Goal: Task Accomplishment & Management: Manage account settings

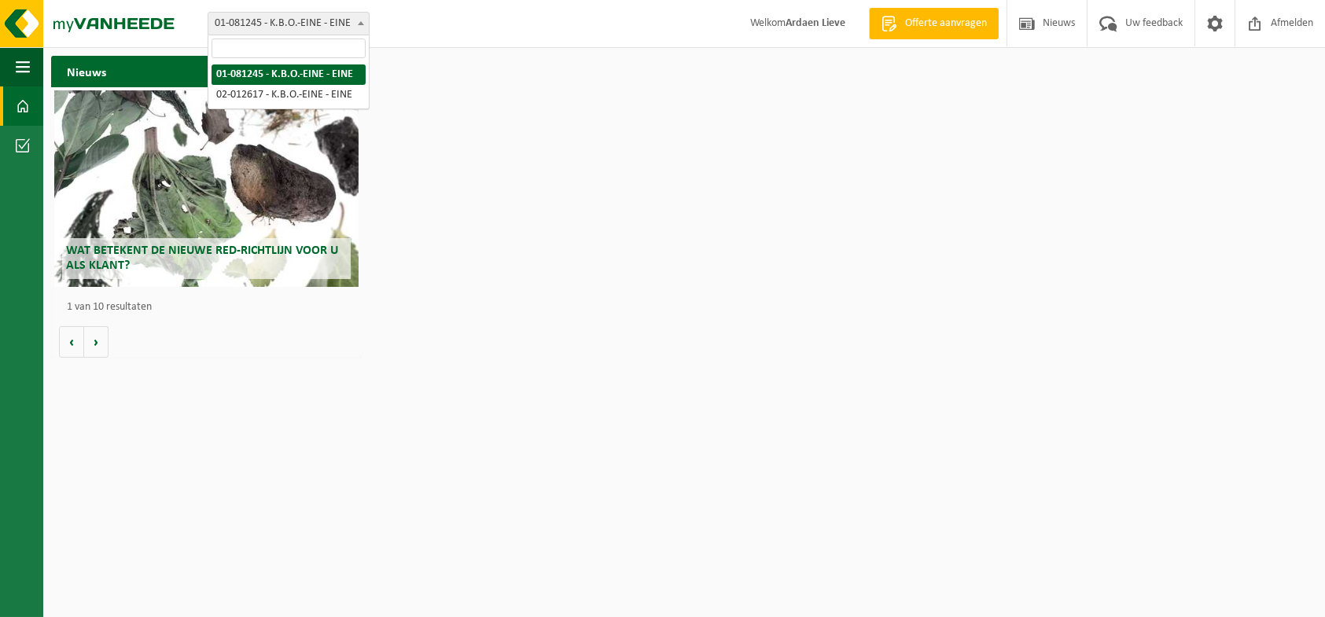
click at [358, 26] on span at bounding box center [361, 23] width 16 height 20
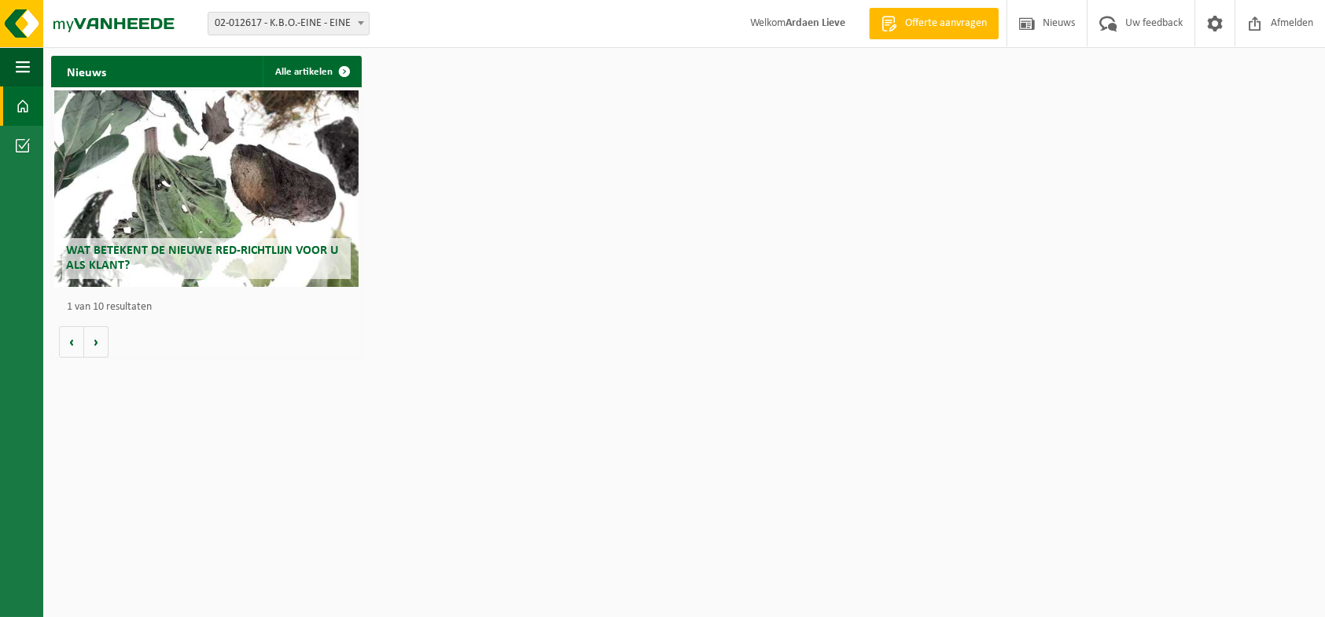
select select "15171"
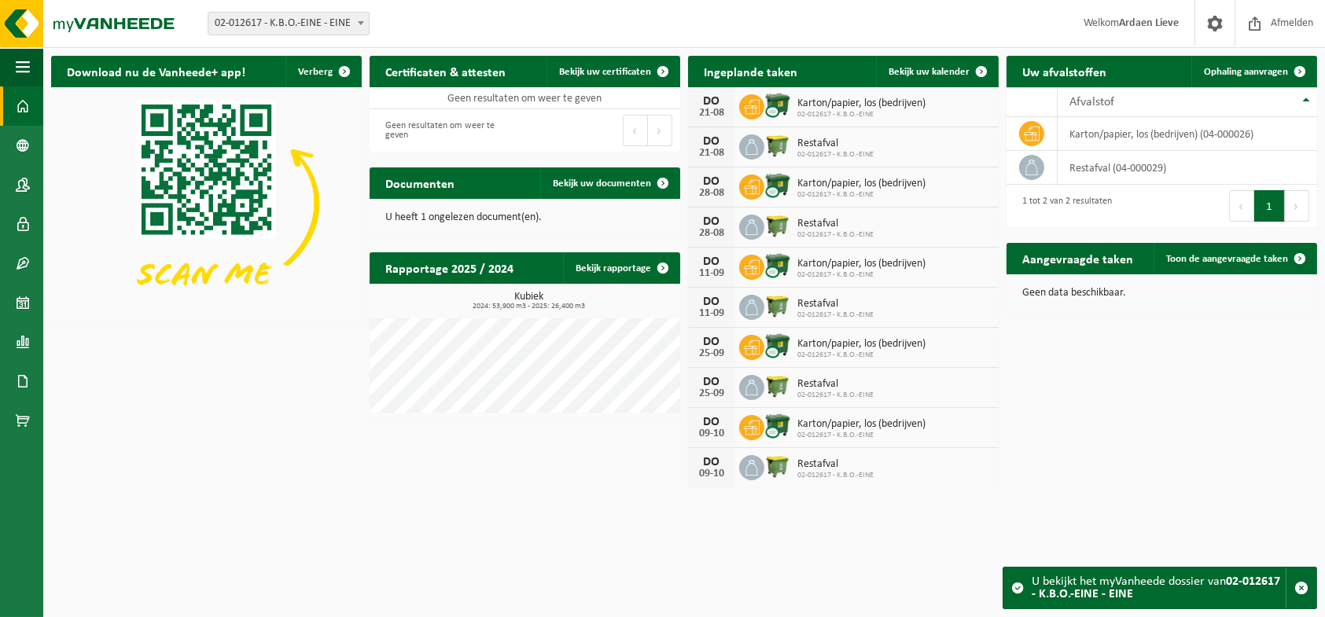
click at [761, 109] on span at bounding box center [751, 106] width 25 height 25
click at [926, 71] on span "Bekijk uw kalender" at bounding box center [928, 72] width 81 height 10
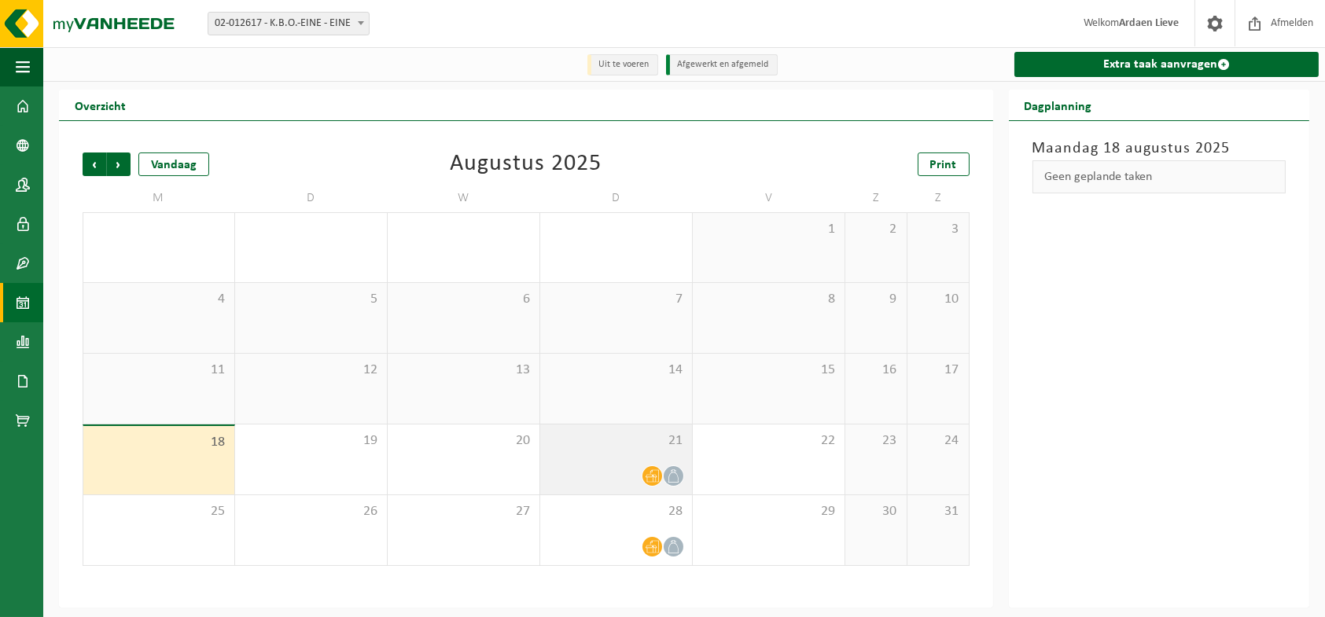
click at [652, 483] on icon at bounding box center [651, 475] width 13 height 13
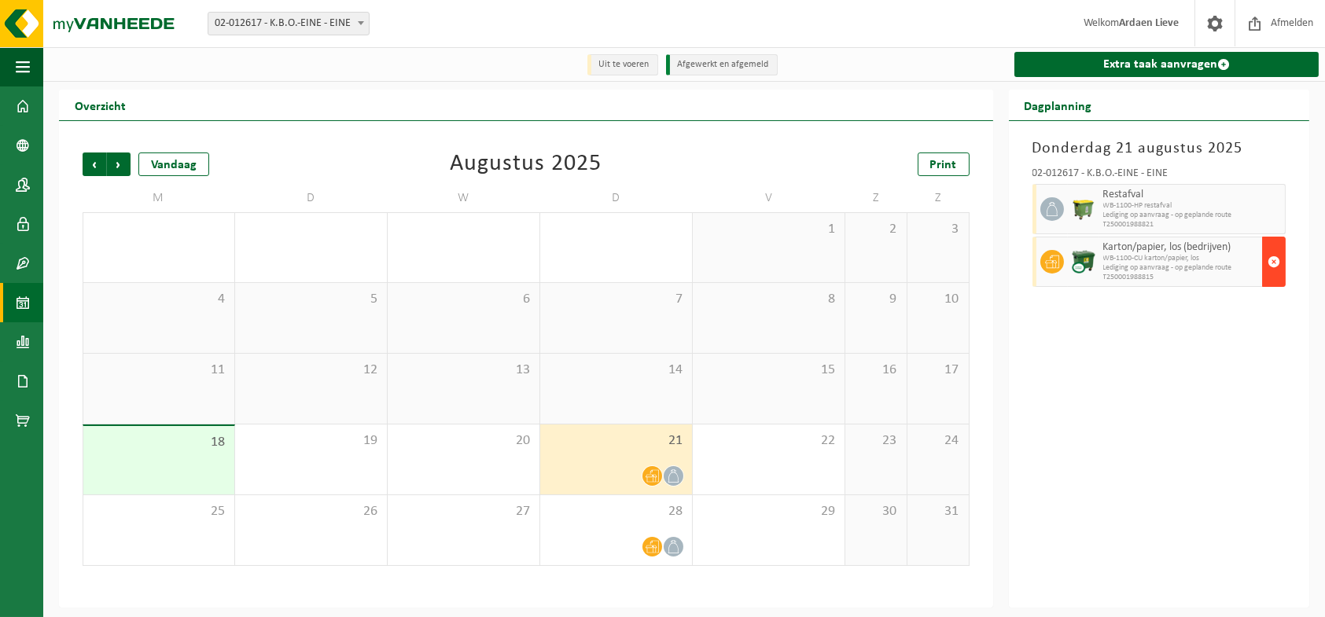
click at [1269, 262] on span "button" at bounding box center [1273, 261] width 13 height 31
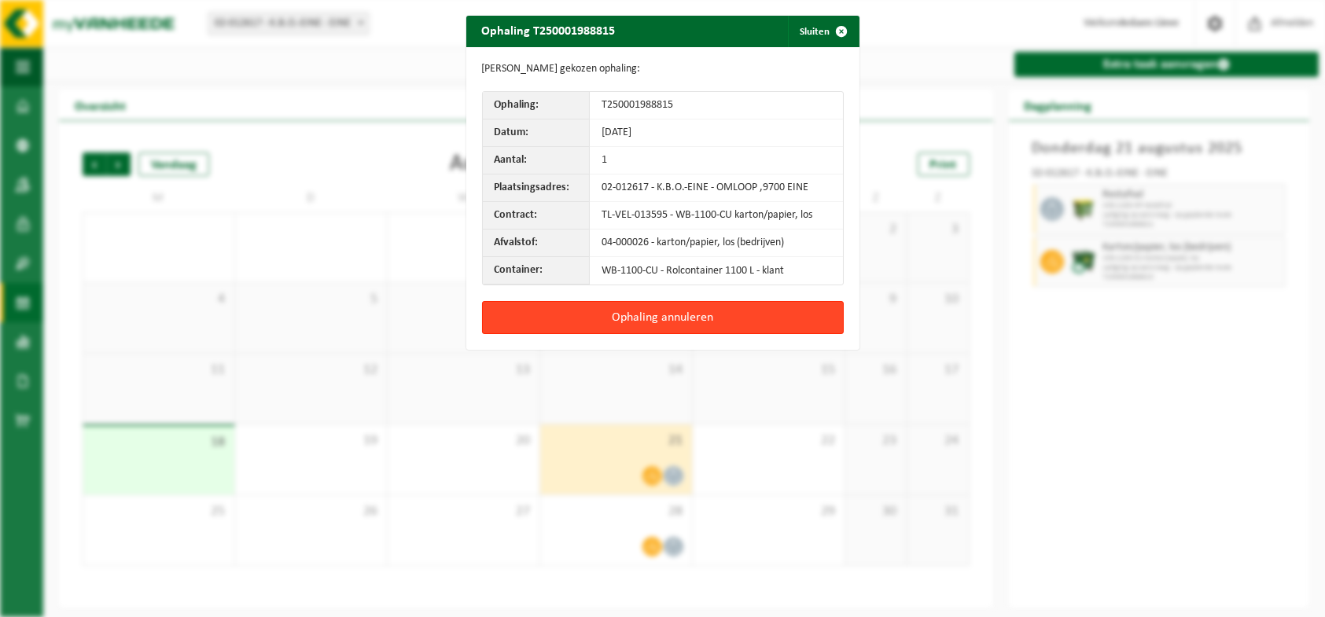
click at [715, 322] on button "Ophaling annuleren" at bounding box center [663, 317] width 362 height 33
